Goal: Transaction & Acquisition: Purchase product/service

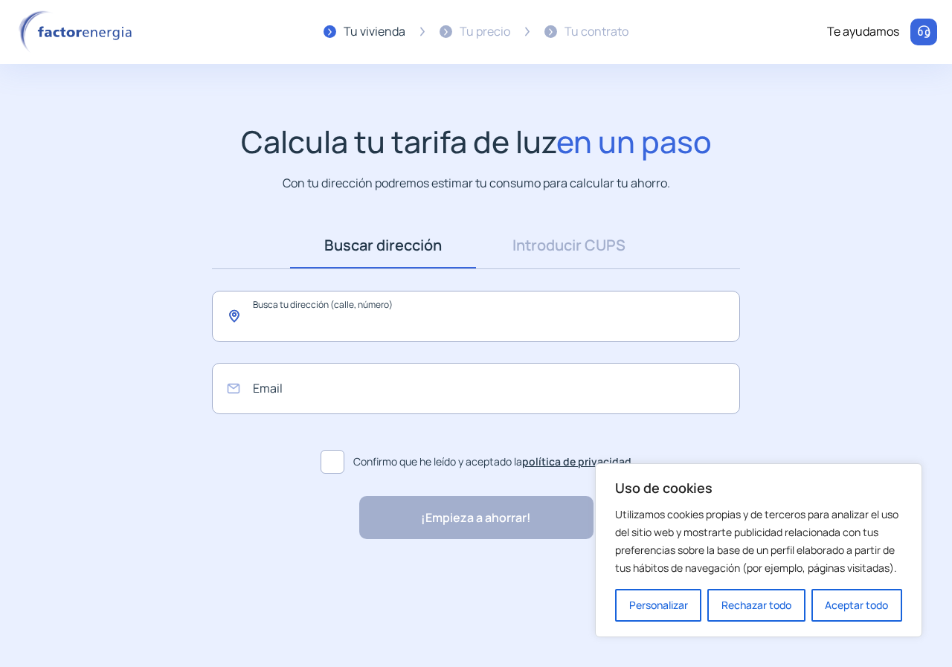
click at [286, 321] on input "text" at bounding box center [476, 316] width 528 height 51
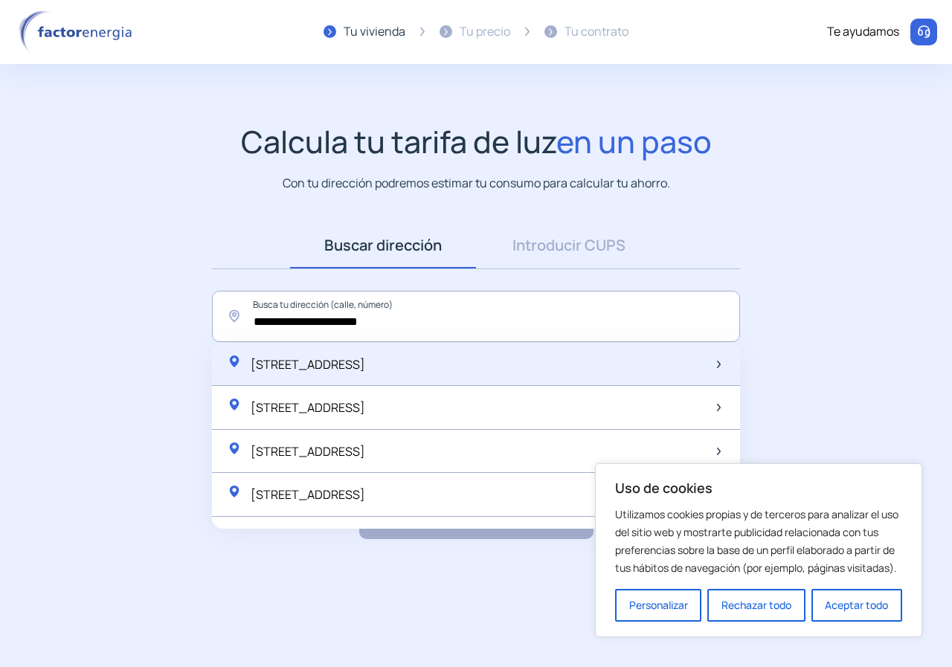
click at [365, 362] on span "[STREET_ADDRESS]" at bounding box center [308, 364] width 115 height 16
type input "**********"
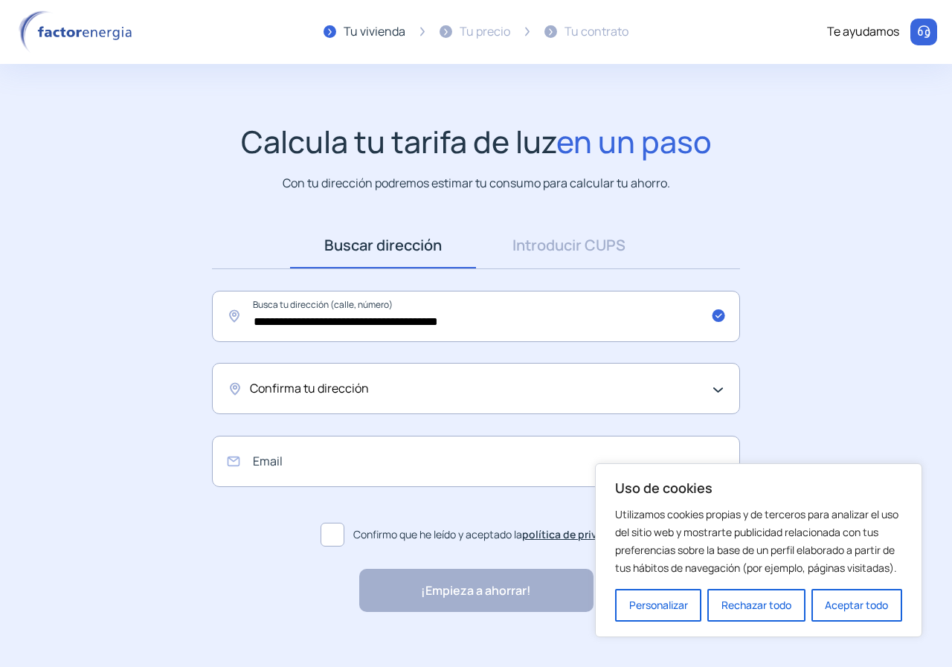
click at [443, 392] on div "Confirma tu dirección" at bounding box center [472, 388] width 445 height 19
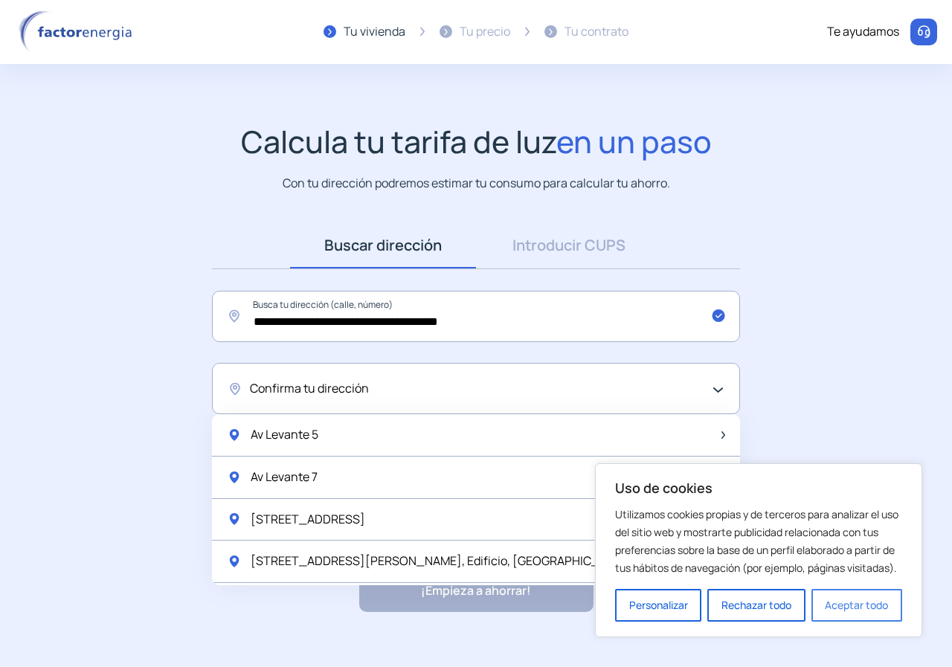
click at [855, 610] on button "Aceptar todo" at bounding box center [856, 605] width 91 height 33
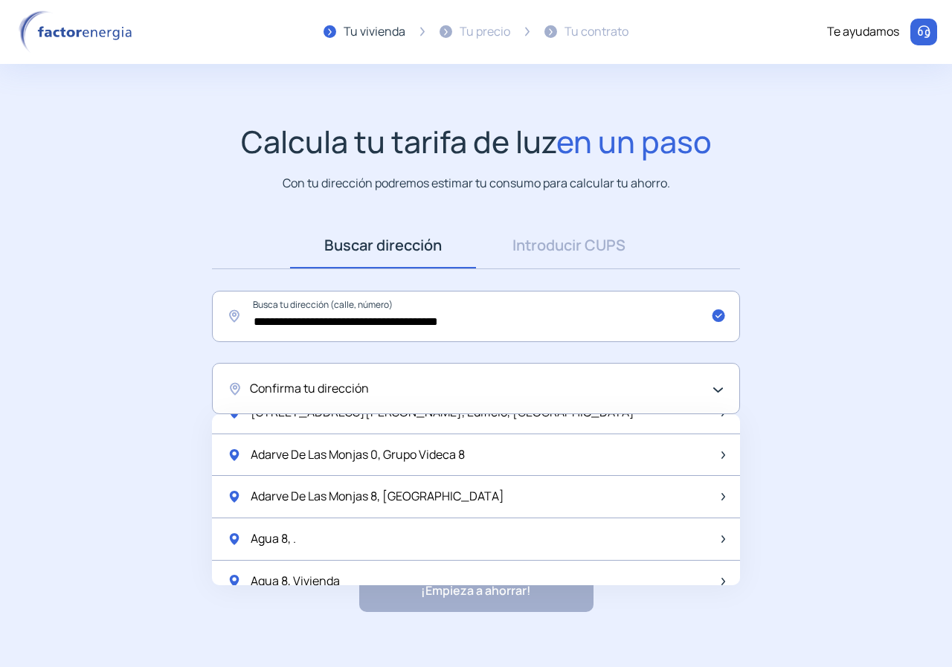
scroll to position [223, 0]
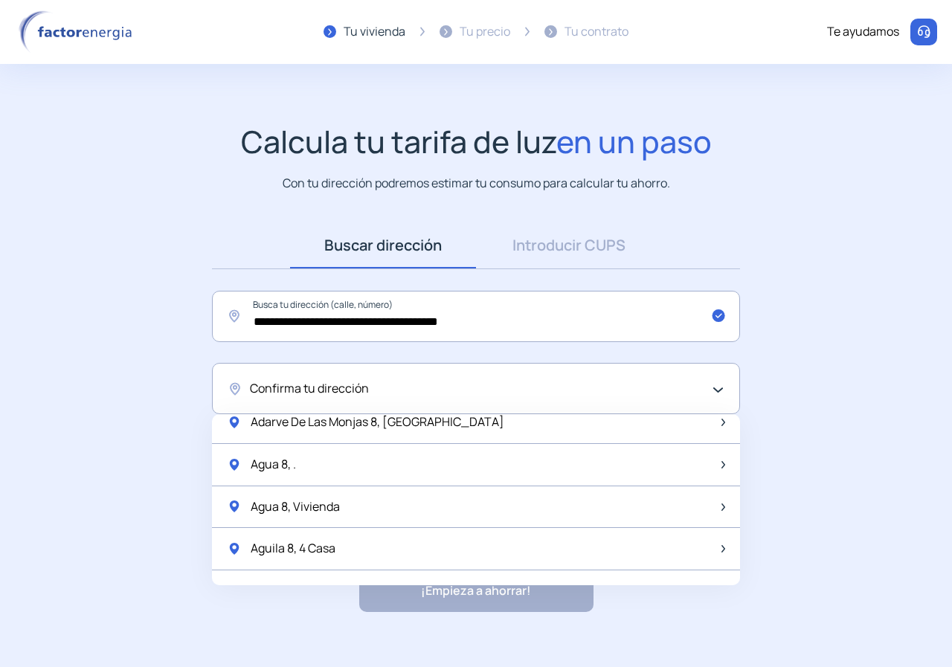
click at [371, 382] on div "Confirma tu dirección" at bounding box center [472, 388] width 445 height 19
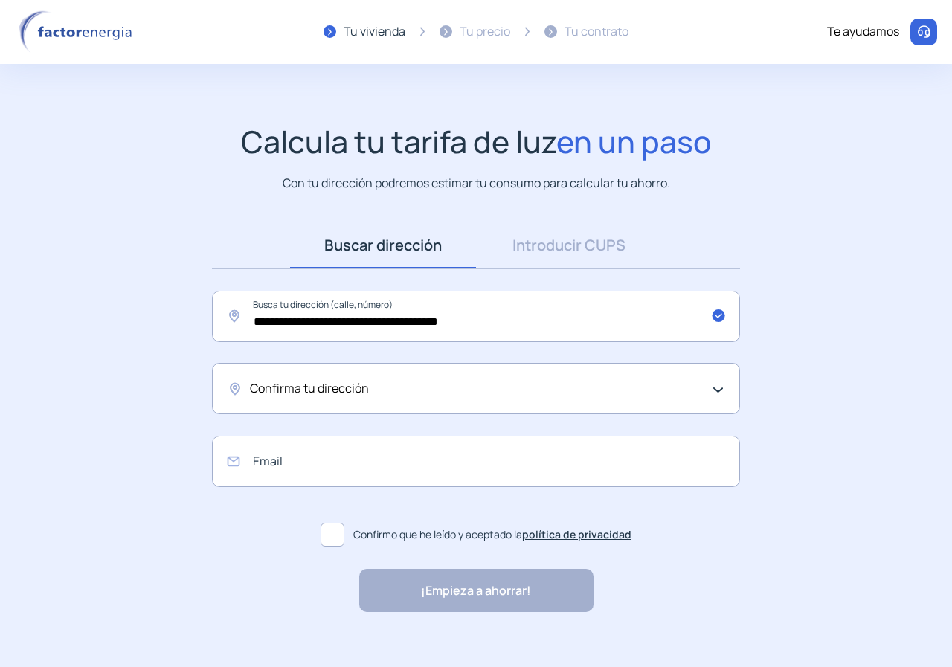
click at [371, 382] on div "Confirma tu dirección" at bounding box center [472, 388] width 445 height 19
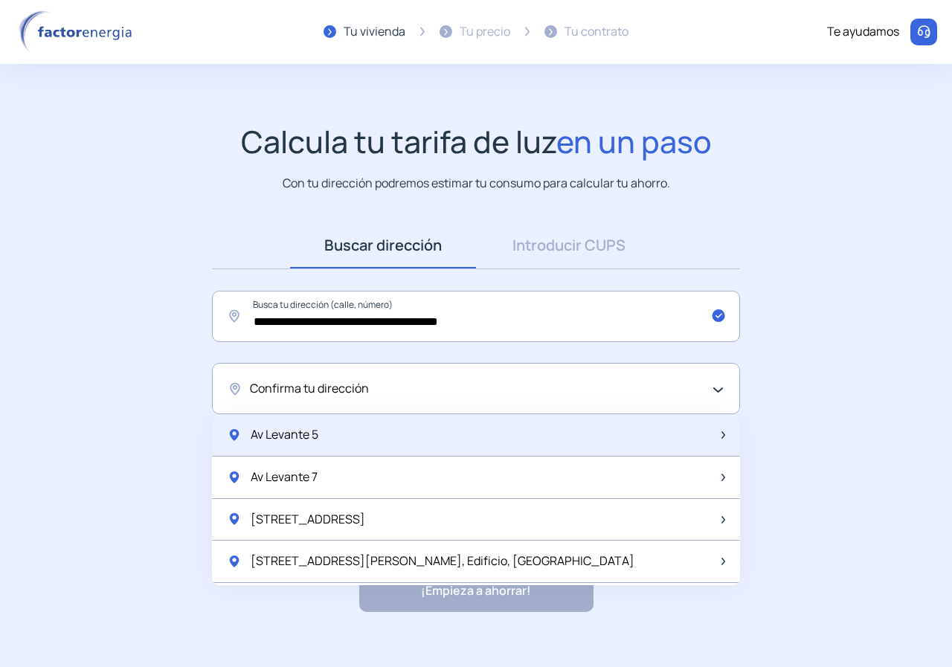
click at [721, 434] on img at bounding box center [723, 434] width 4 height 7
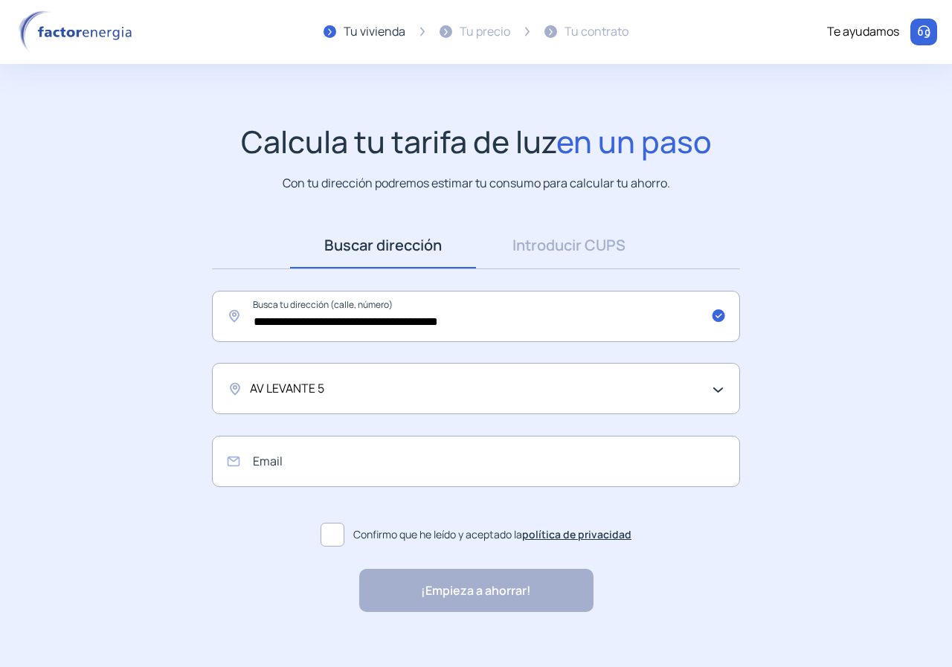
click at [719, 385] on div "AV LEVANTE 5" at bounding box center [476, 388] width 528 height 51
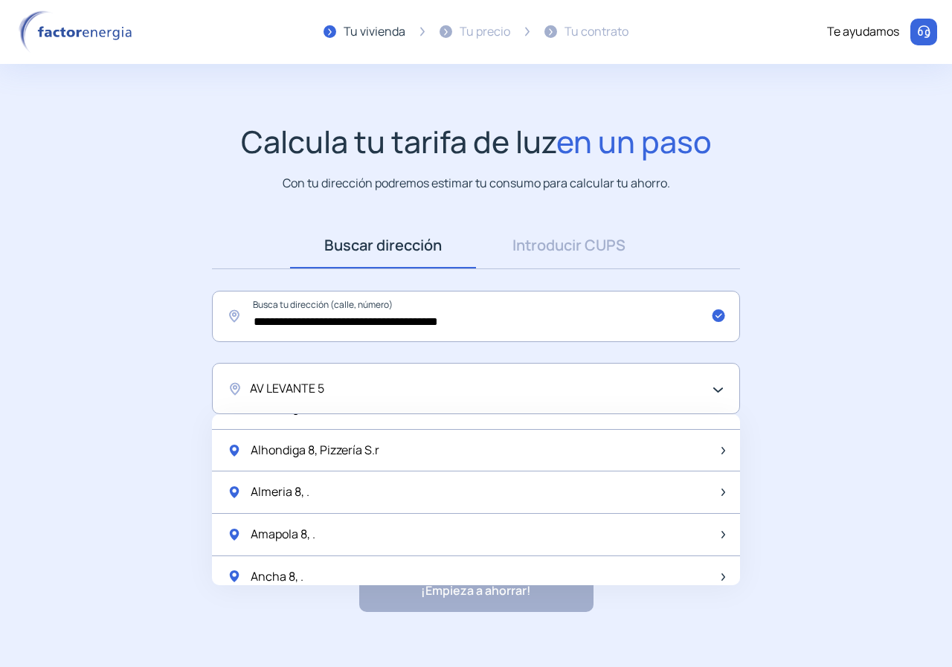
scroll to position [1975, 0]
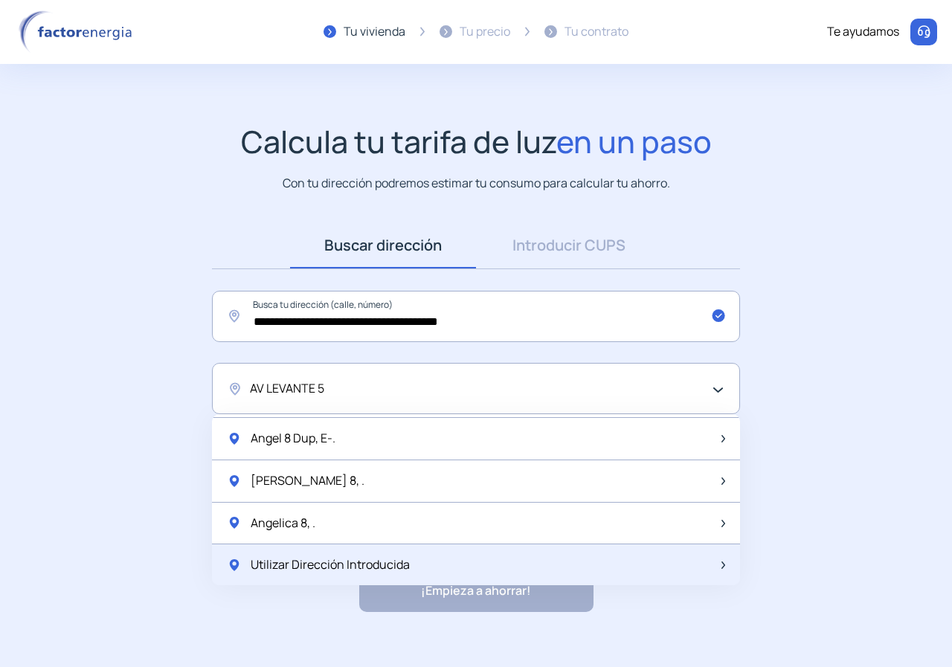
click at [396, 574] on span "Utilizar Dirección Introducida" at bounding box center [330, 565] width 159 height 19
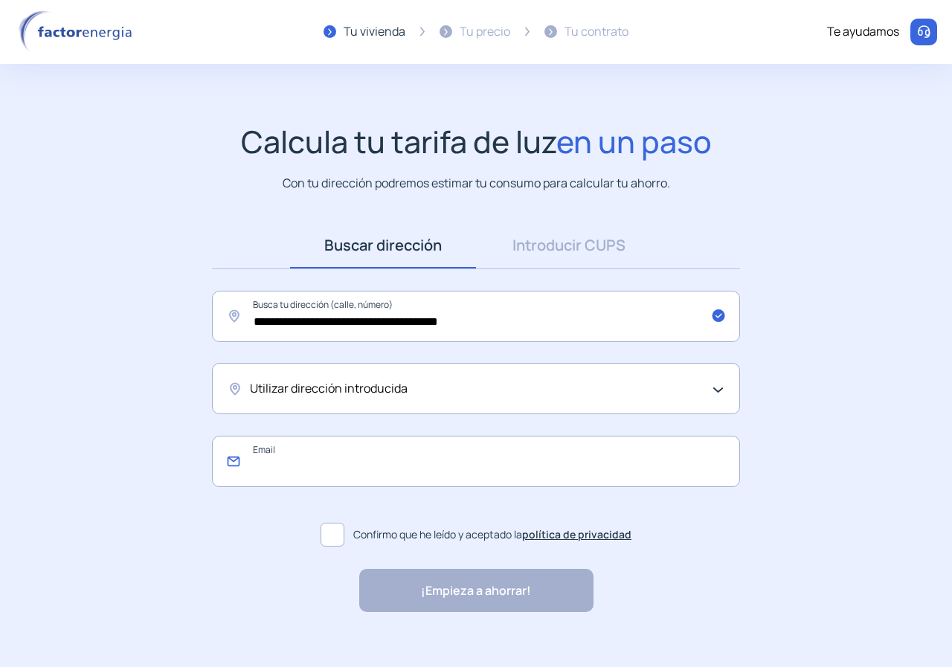
click at [327, 466] on input "email" at bounding box center [476, 461] width 528 height 51
type input "**********"
click at [332, 539] on span at bounding box center [333, 535] width 24 height 24
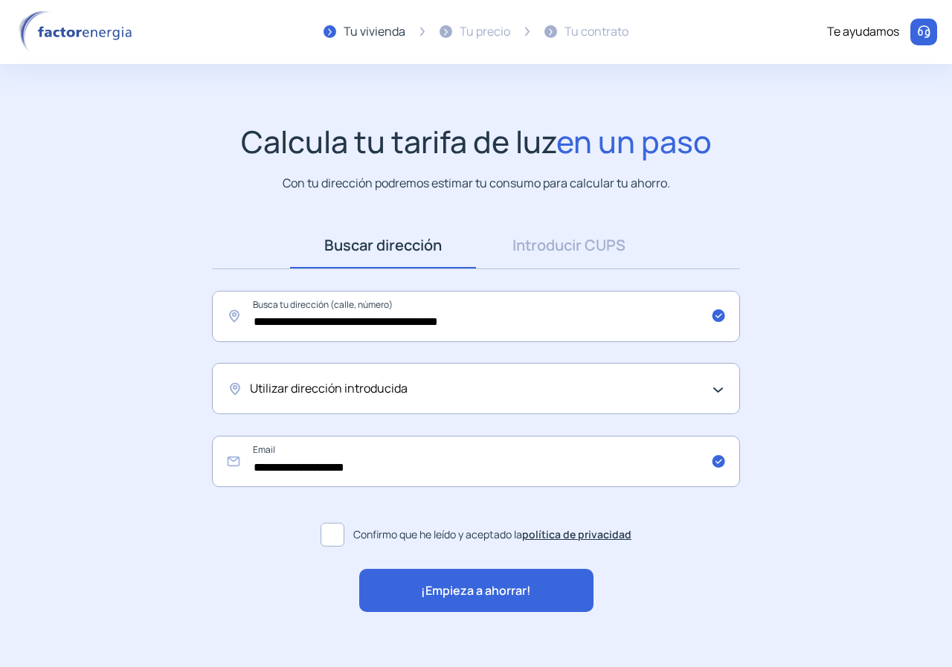
click at [502, 588] on span "¡Empieza a ahorrar!" at bounding box center [476, 591] width 110 height 19
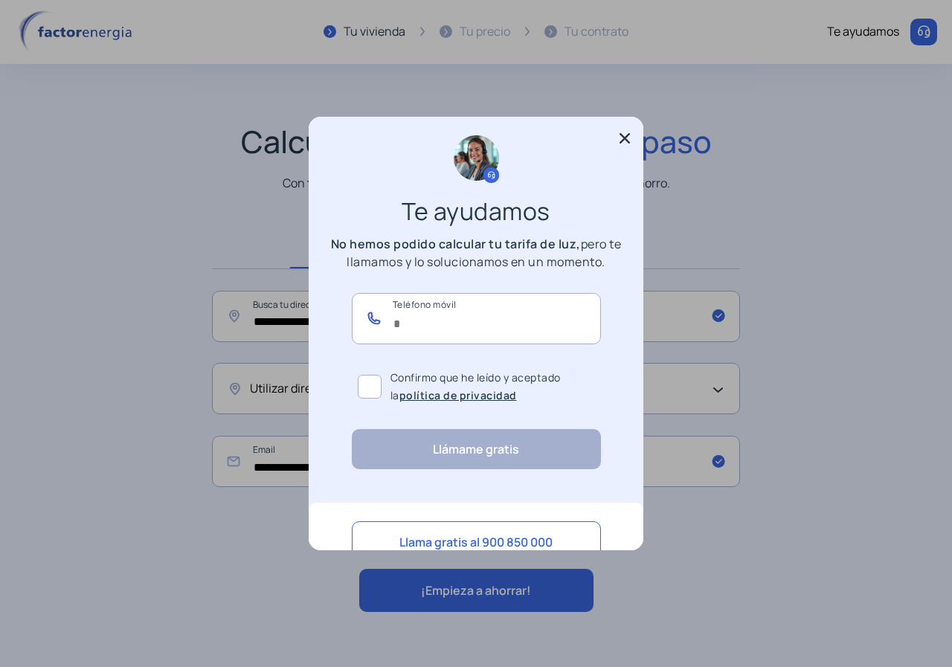
click at [457, 327] on input "text" at bounding box center [476, 318] width 249 height 51
click at [627, 142] on icon at bounding box center [624, 138] width 15 height 15
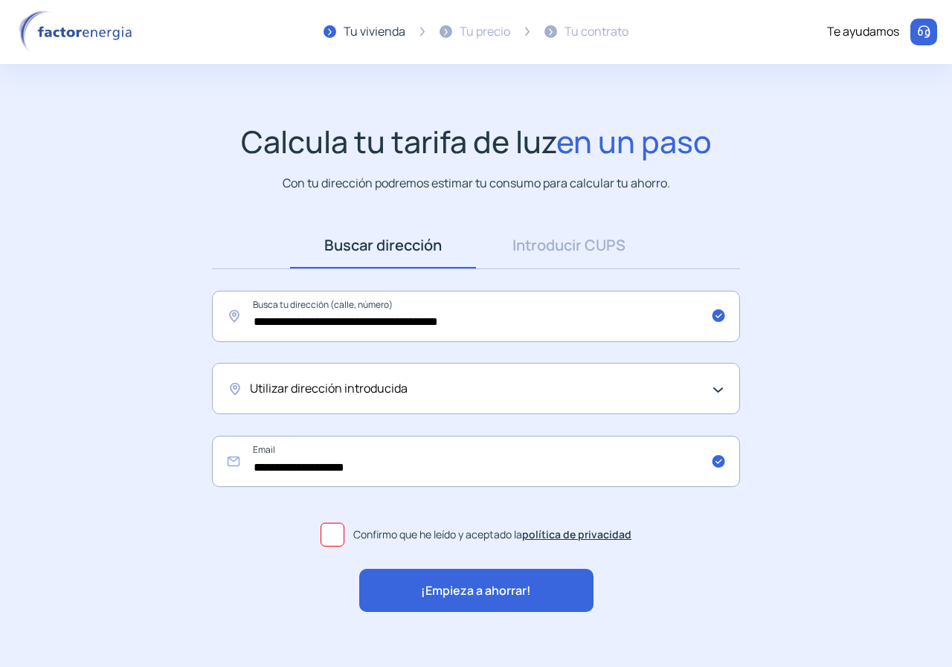
scroll to position [19, 0]
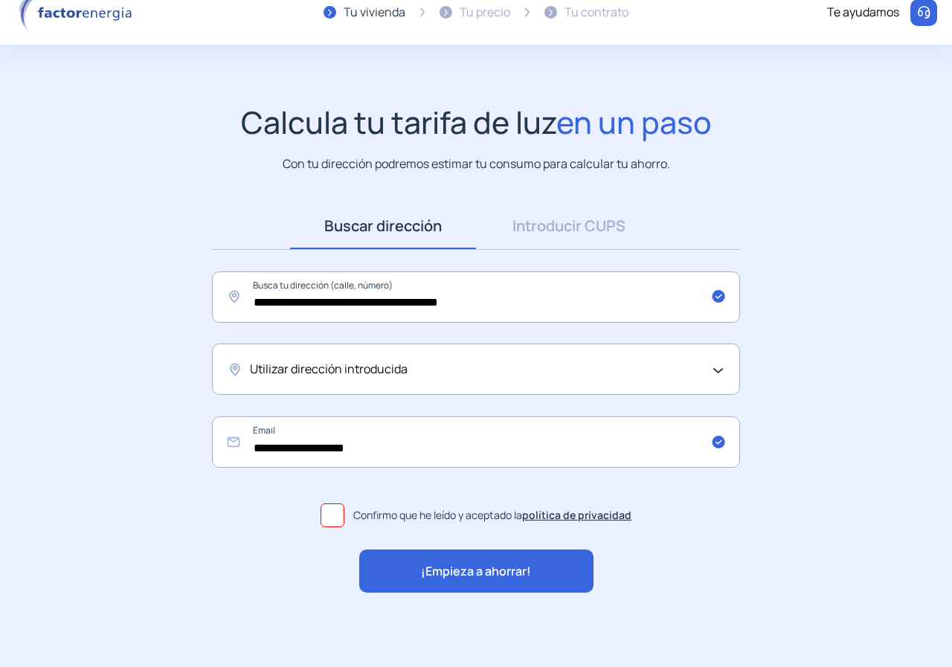
click at [489, 572] on span "¡Empieza a ahorrar!" at bounding box center [476, 571] width 110 height 19
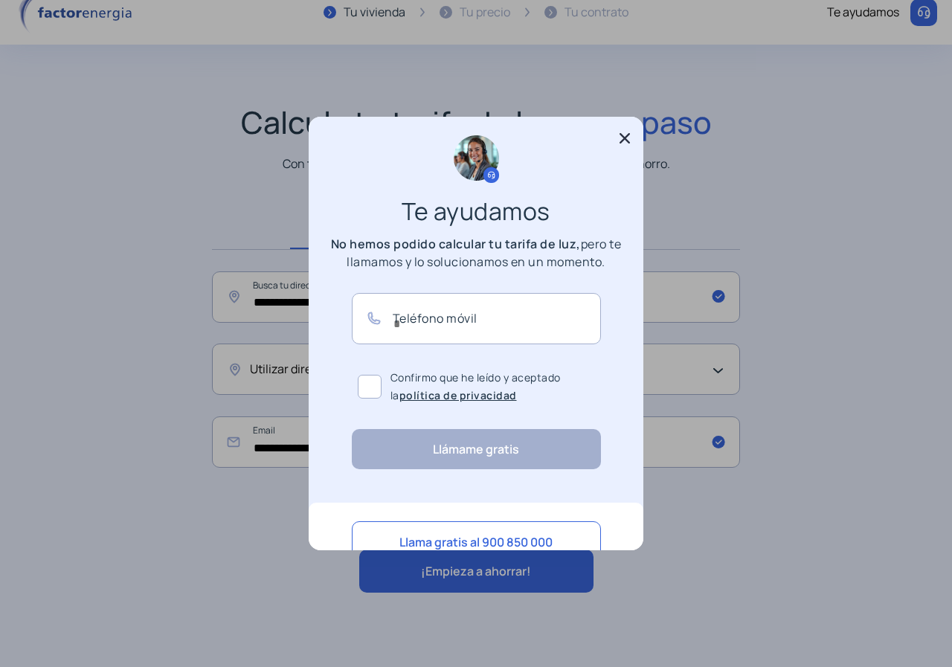
scroll to position [0, 0]
click at [364, 382] on span at bounding box center [370, 387] width 24 height 24
click at [530, 305] on input "text" at bounding box center [476, 318] width 249 height 51
click at [622, 129] on div "Te ayudamos No hemos podido calcular tu tarifa de luz, pero te llamamos y lo so…" at bounding box center [476, 302] width 335 height 371
click at [621, 141] on icon at bounding box center [625, 138] width 10 height 10
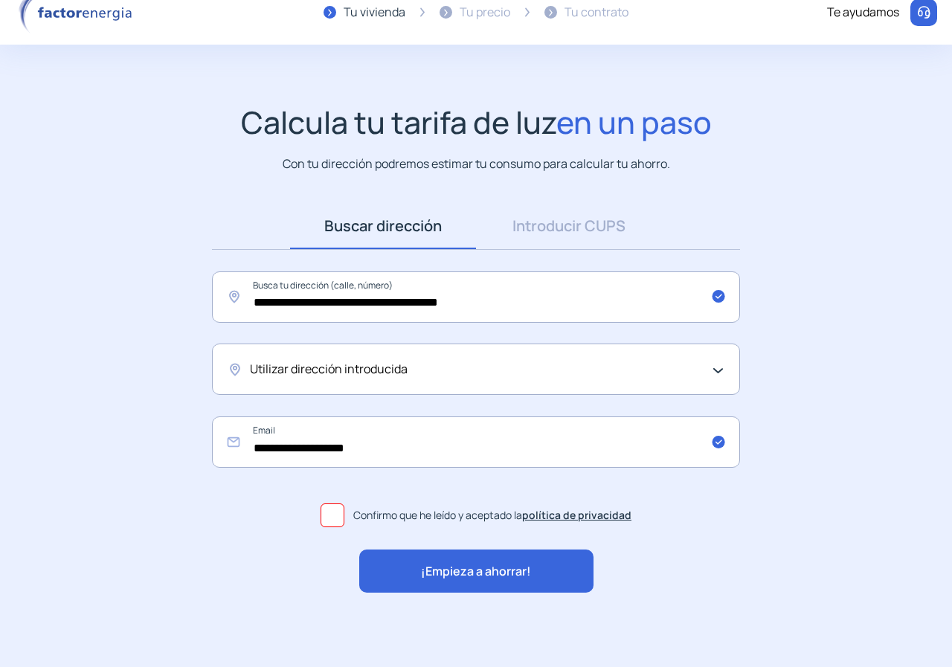
scroll to position [19, 0]
